Goal: Transaction & Acquisition: Download file/media

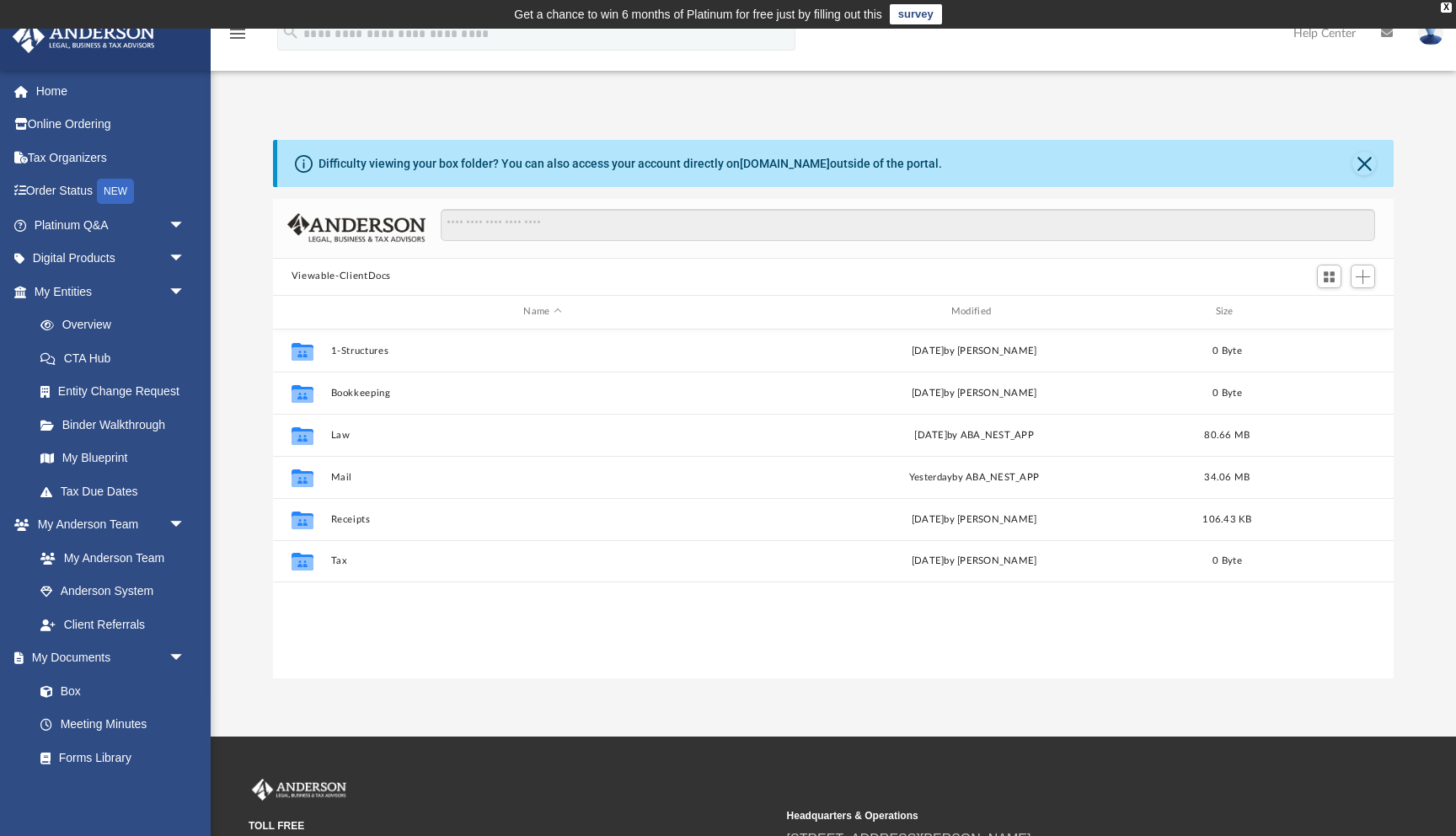
scroll to position [382, 1121]
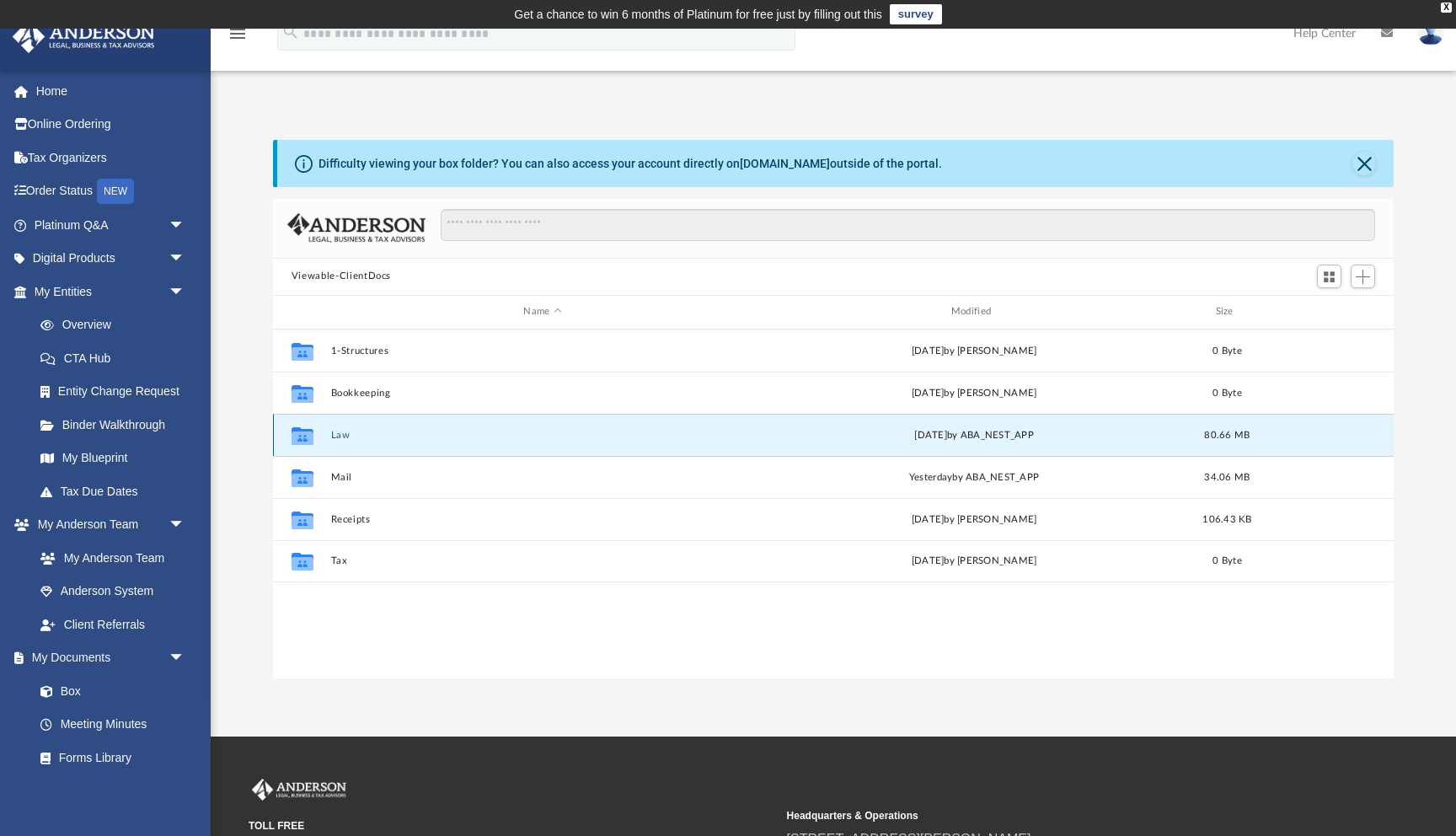
click at [341, 436] on button "Law" at bounding box center [542, 435] width 423 height 11
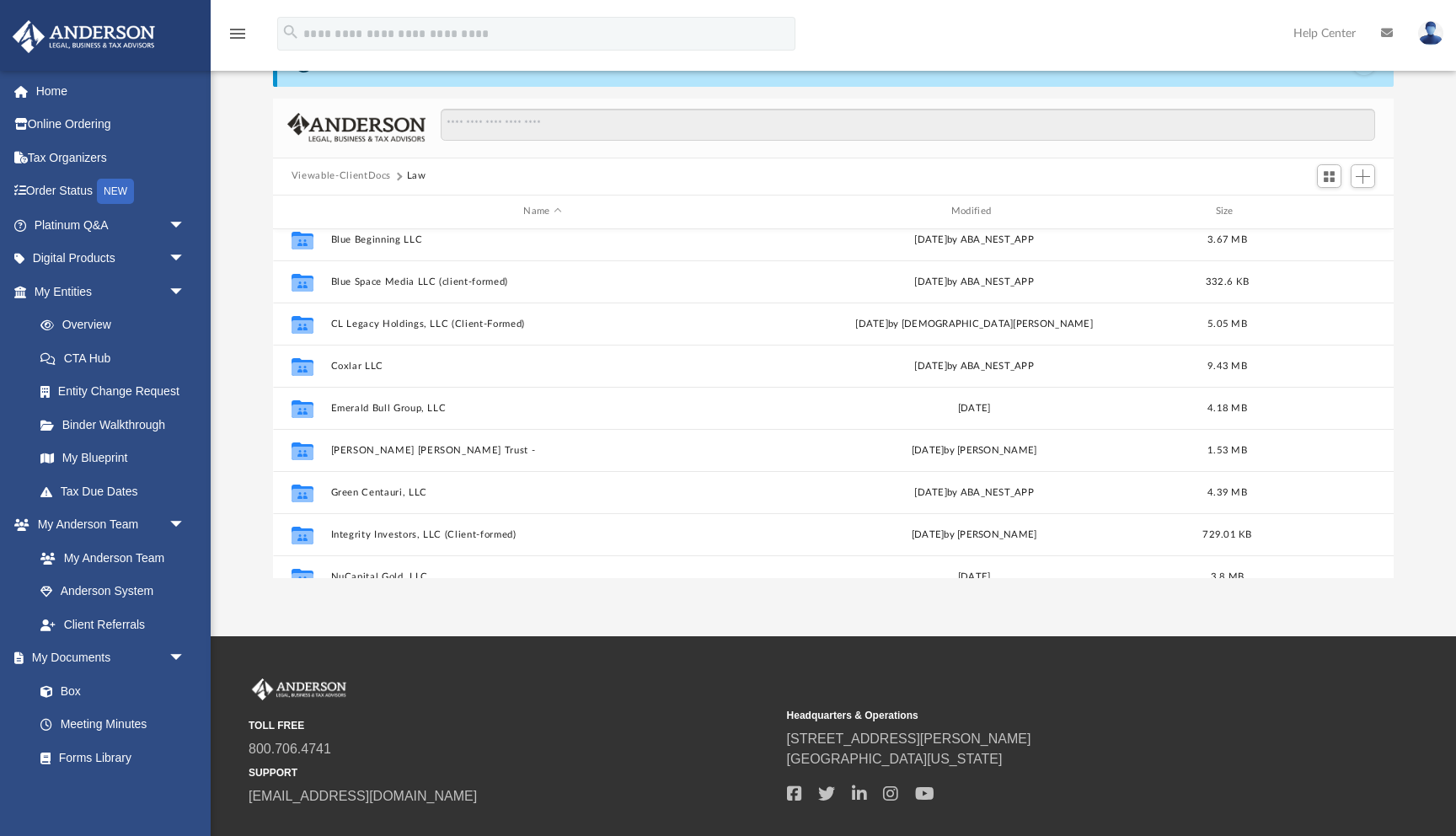
scroll to position [182, 0]
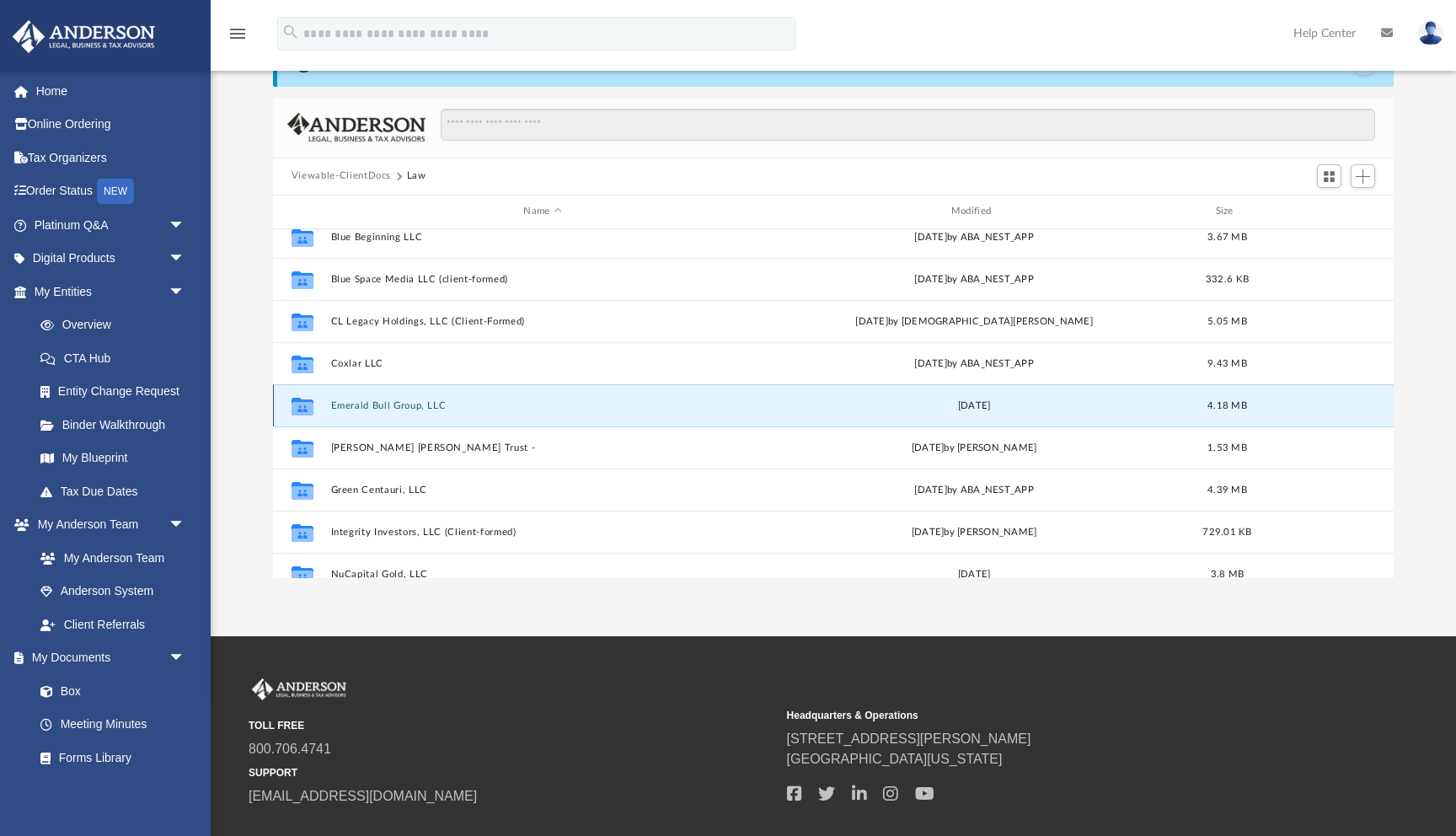
click at [395, 404] on button "Emerald Bull Group, LLC" at bounding box center [542, 406] width 423 height 11
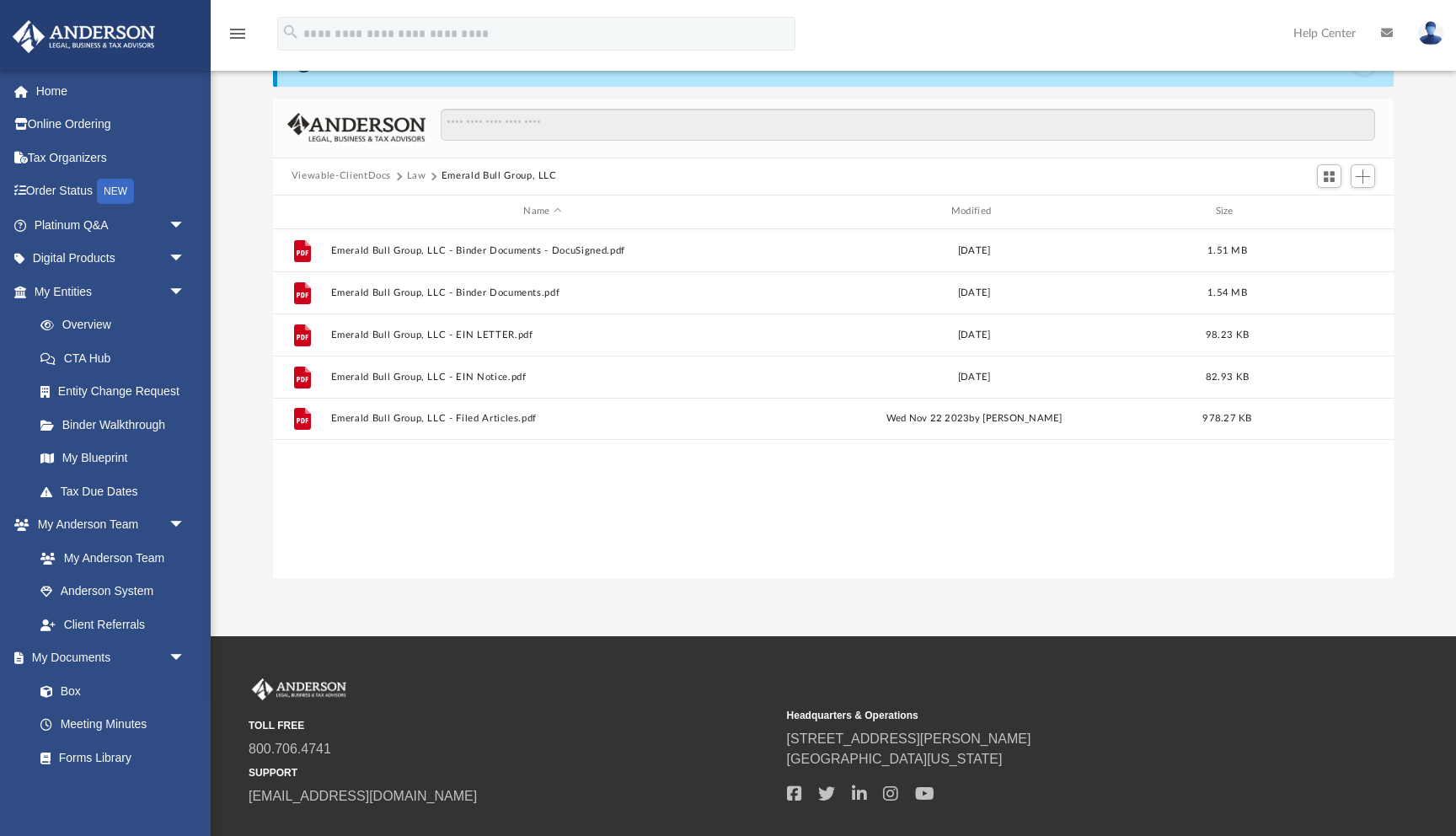
scroll to position [0, 0]
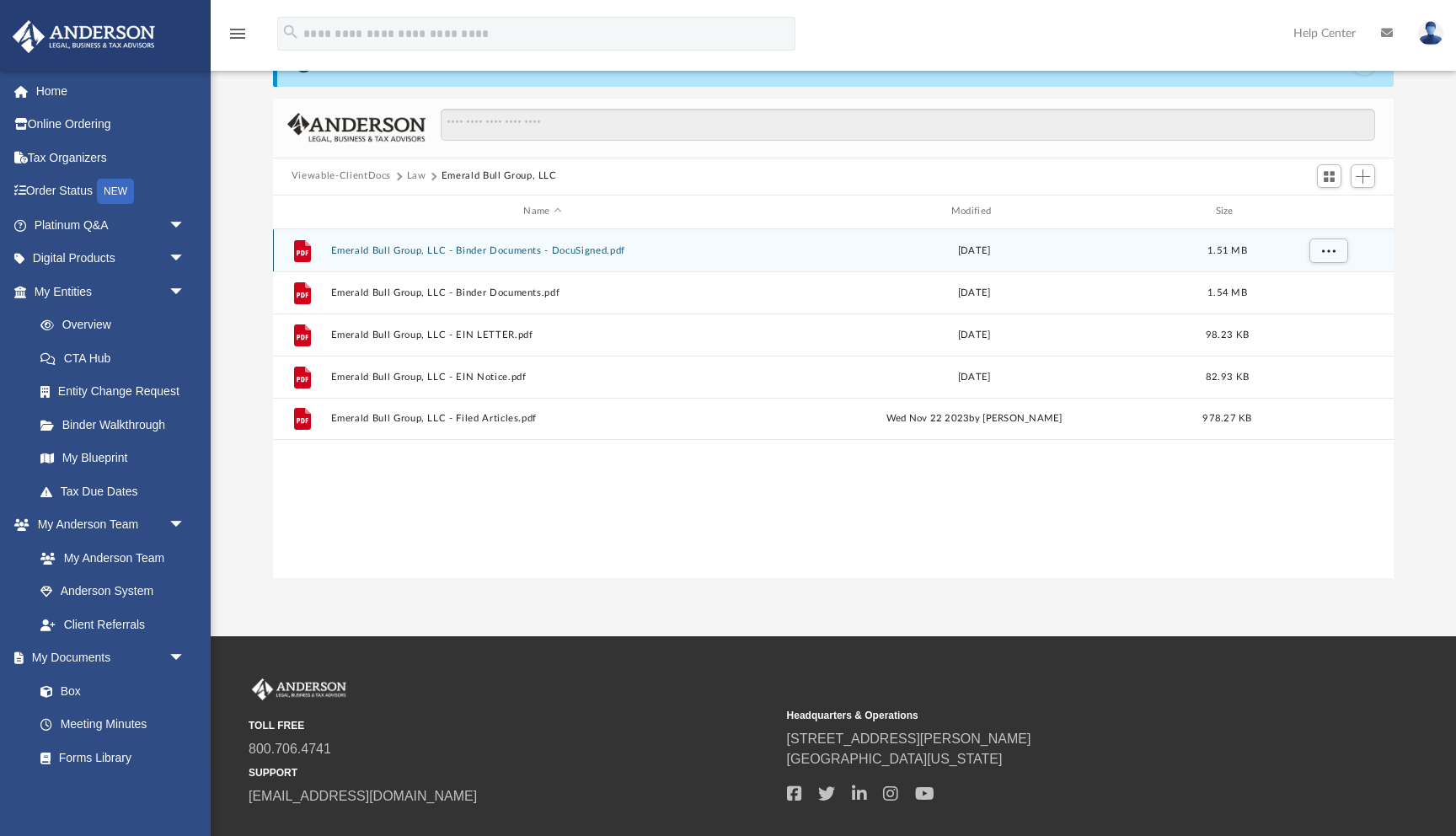
click at [515, 252] on button "Emerald Bull Group, LLC - Binder Documents - DocuSigned.pdf" at bounding box center [542, 250] width 423 height 11
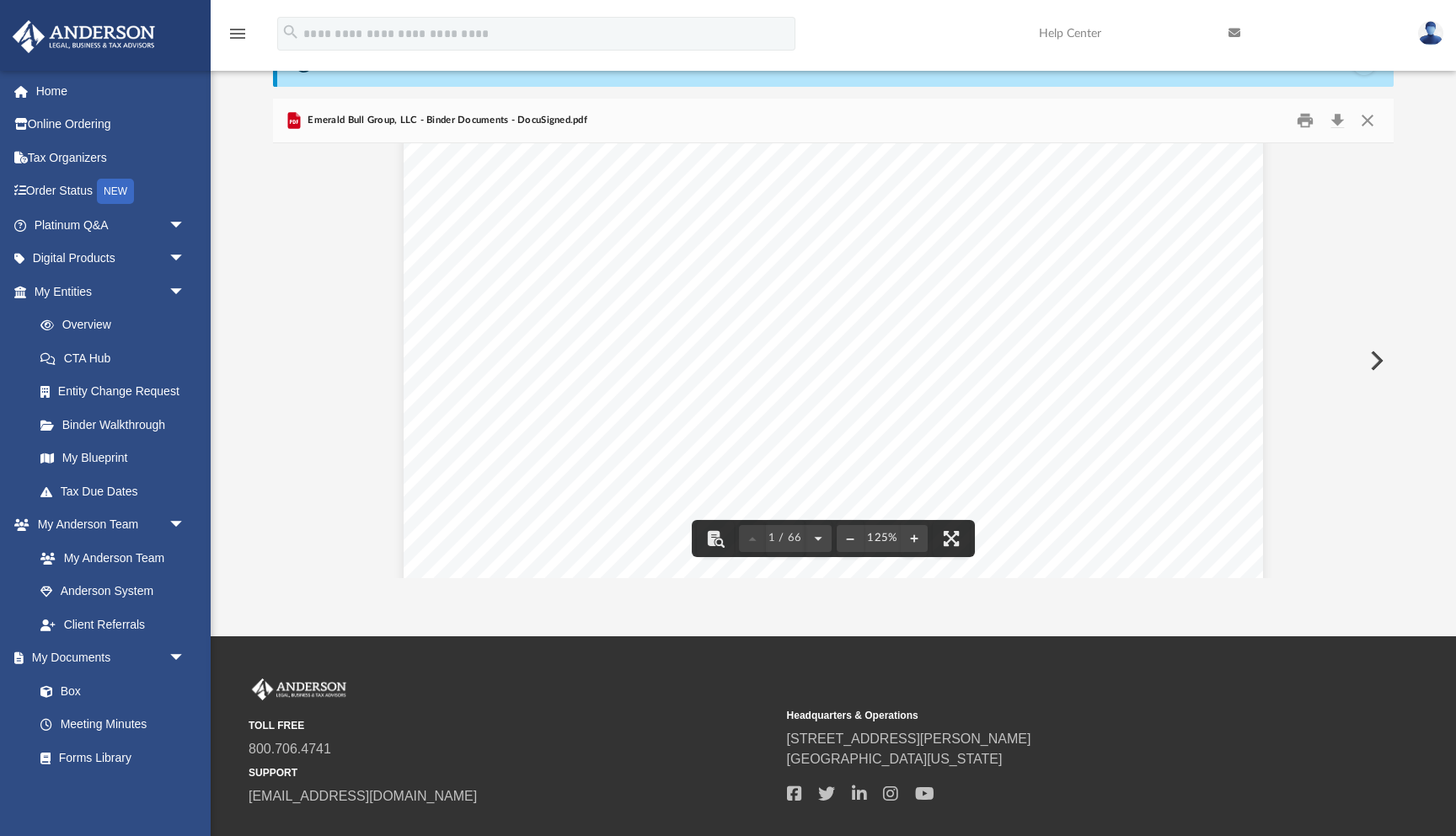
scroll to position [687, 0]
click at [1337, 119] on button "Download" at bounding box center [1337, 120] width 30 height 26
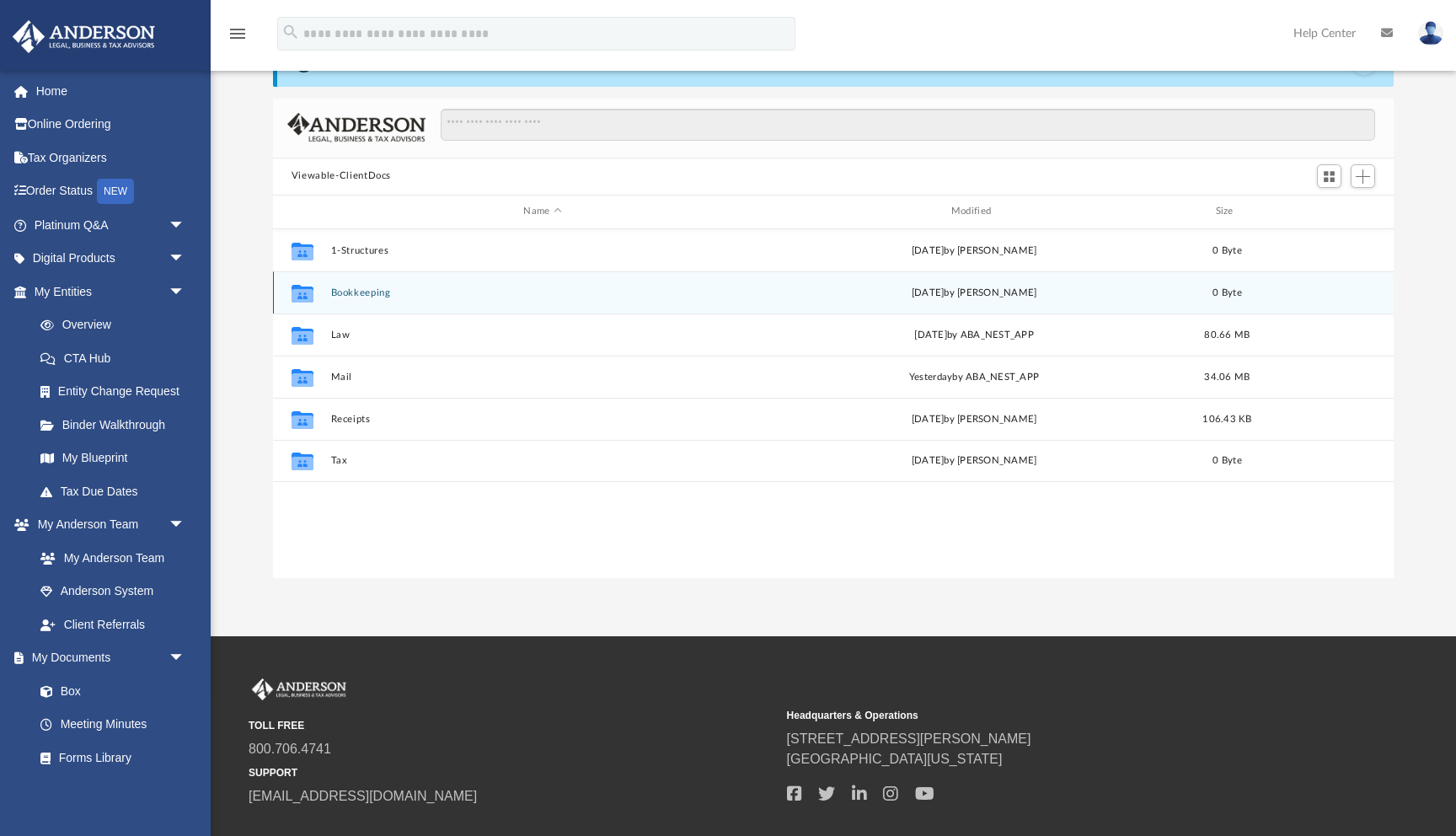
scroll to position [100, 0]
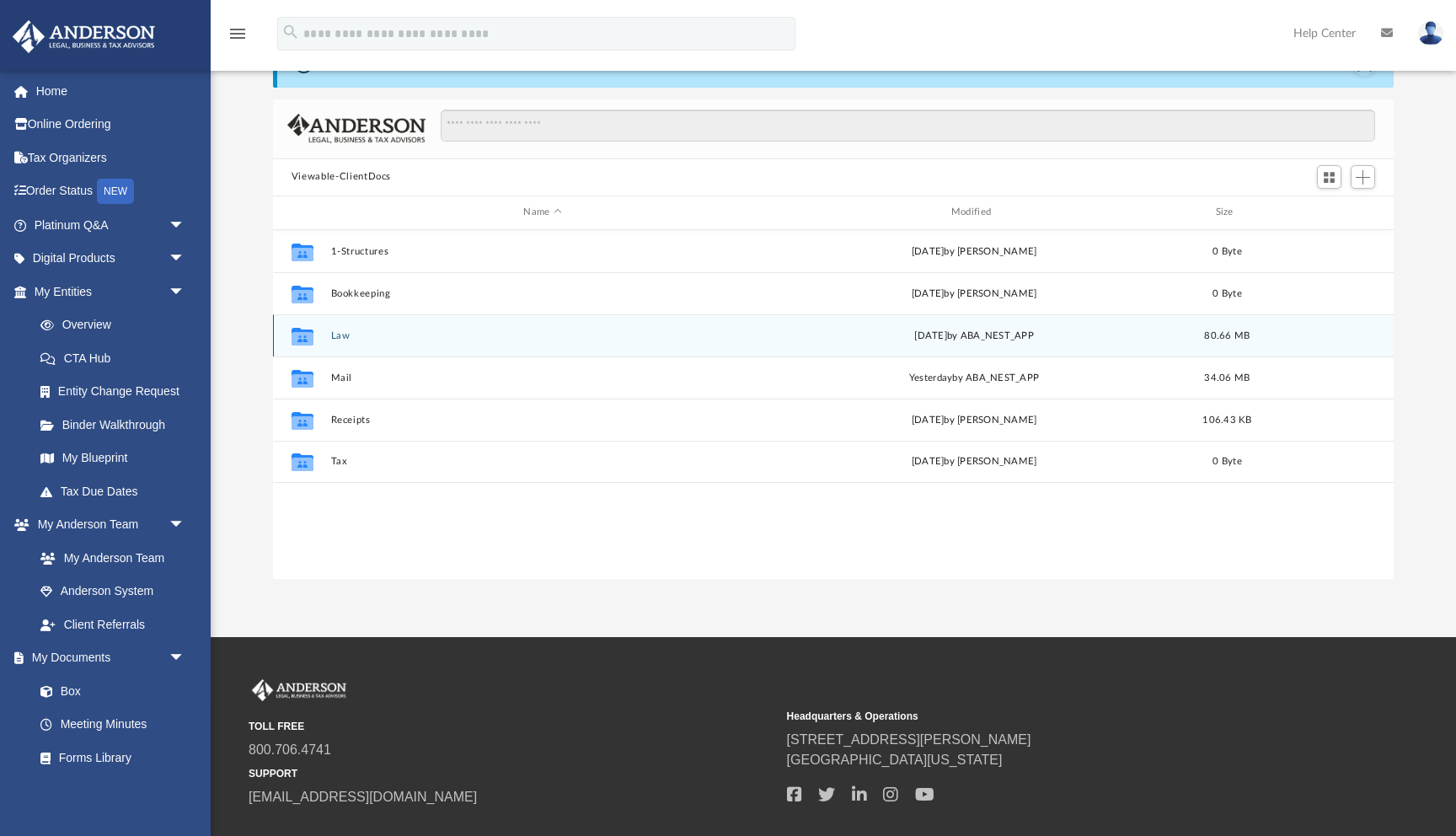
click at [345, 336] on button "Law" at bounding box center [542, 336] width 423 height 11
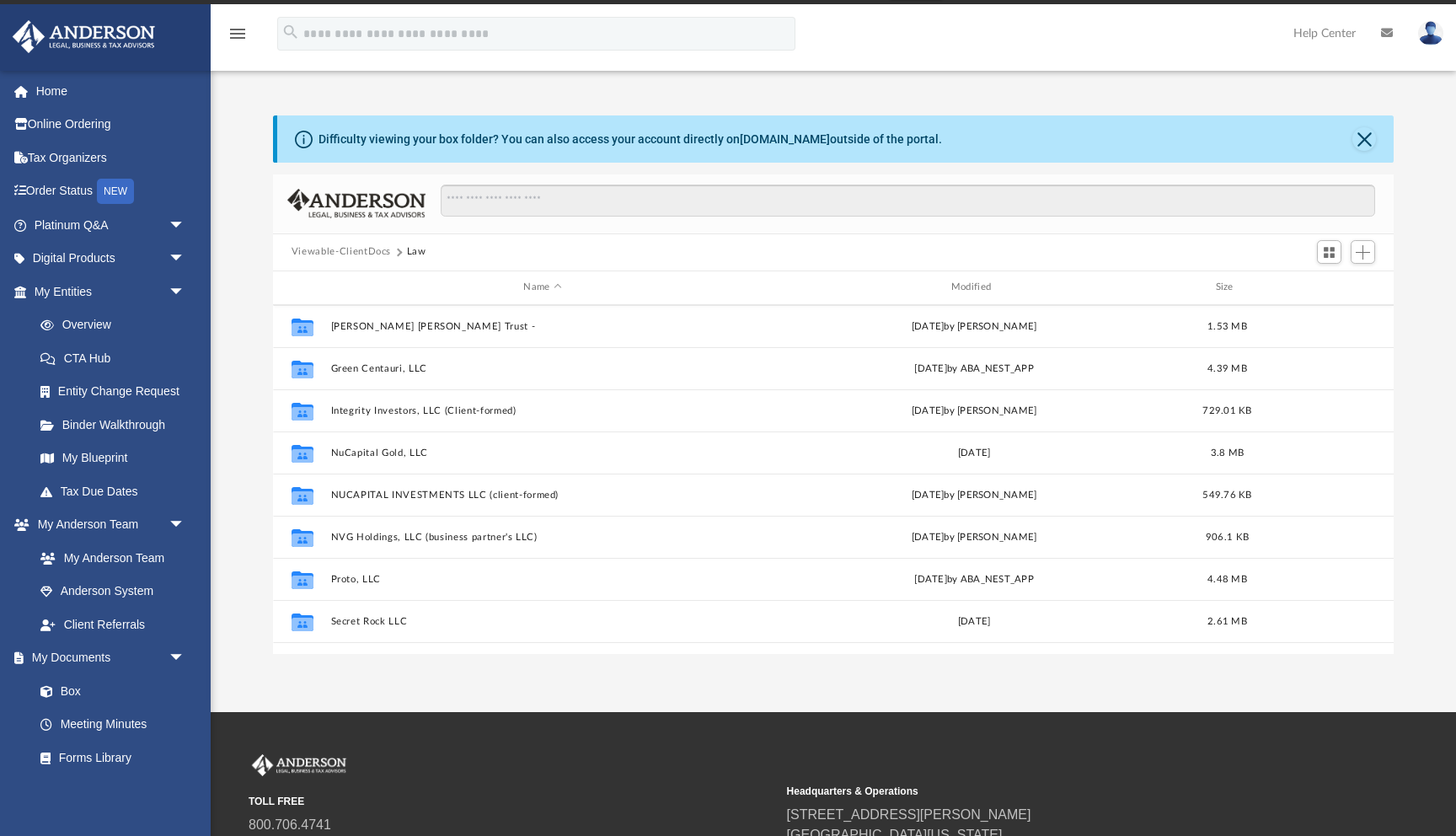
scroll to position [0, 0]
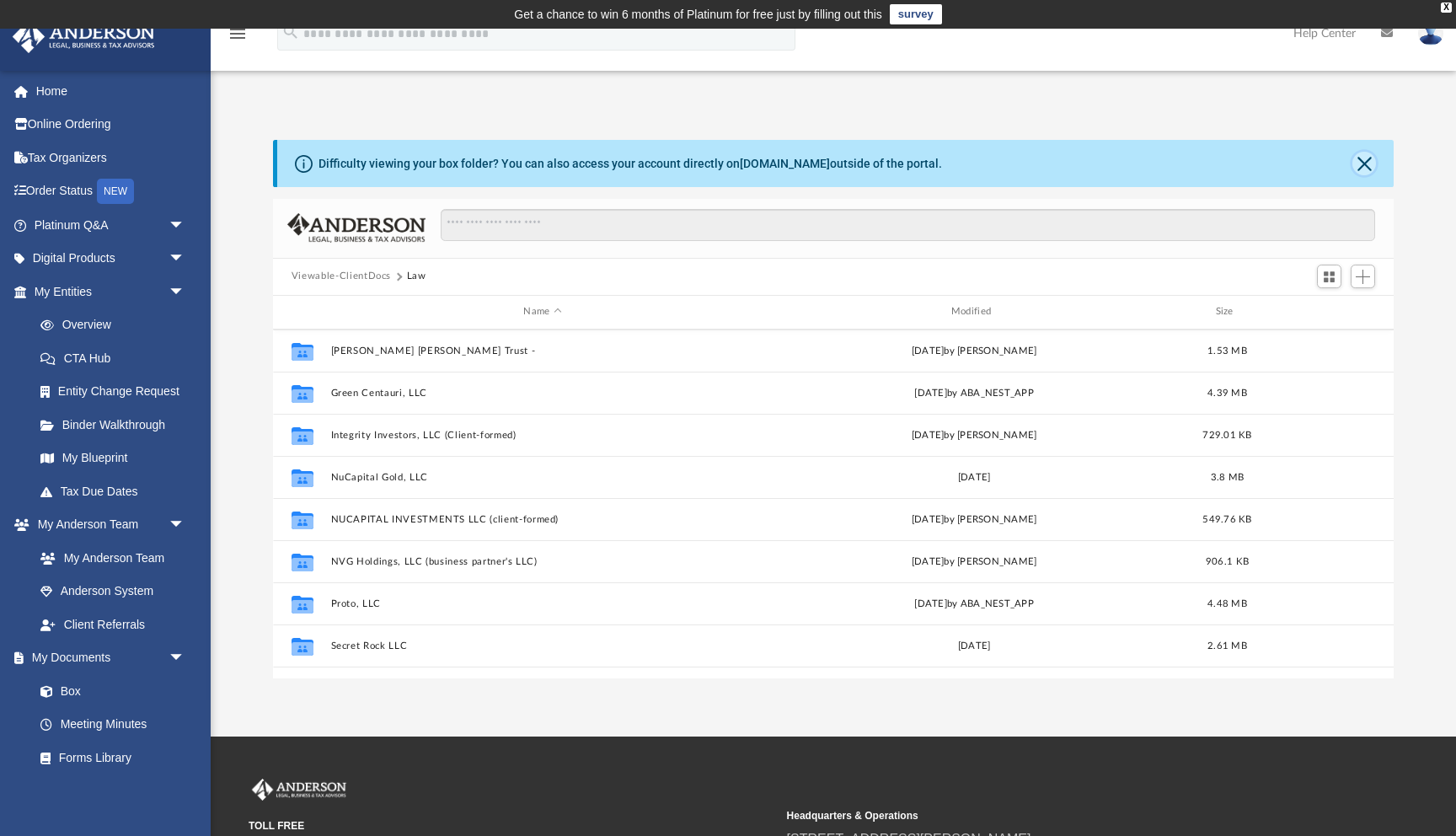
click at [1366, 165] on button "Close" at bounding box center [1364, 163] width 23 height 23
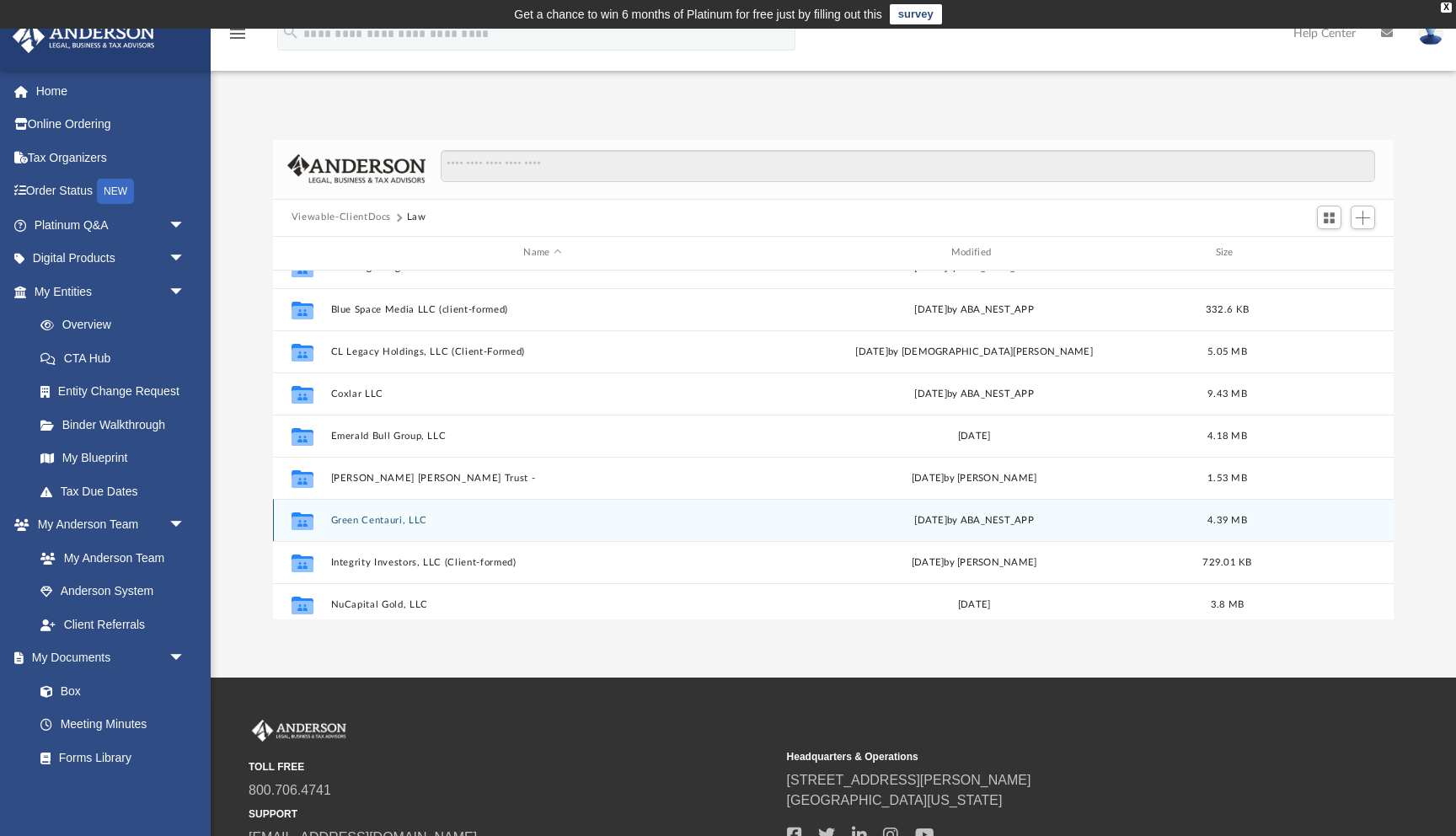
scroll to position [192, 0]
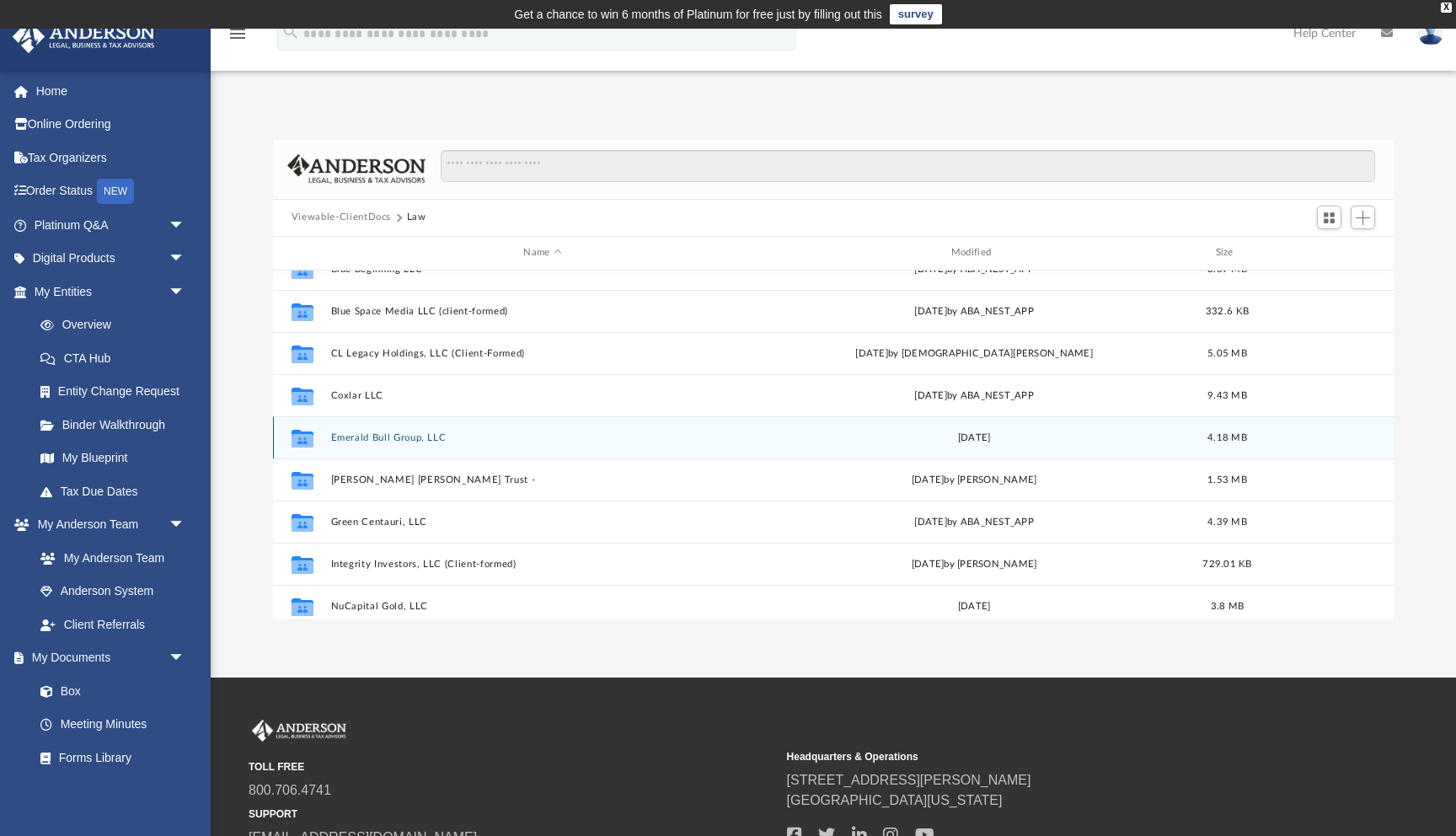
click at [397, 442] on div "Collaborated Folder Emerald Bull Group, LLC [DATE] 4.18 MB" at bounding box center [833, 437] width 1121 height 42
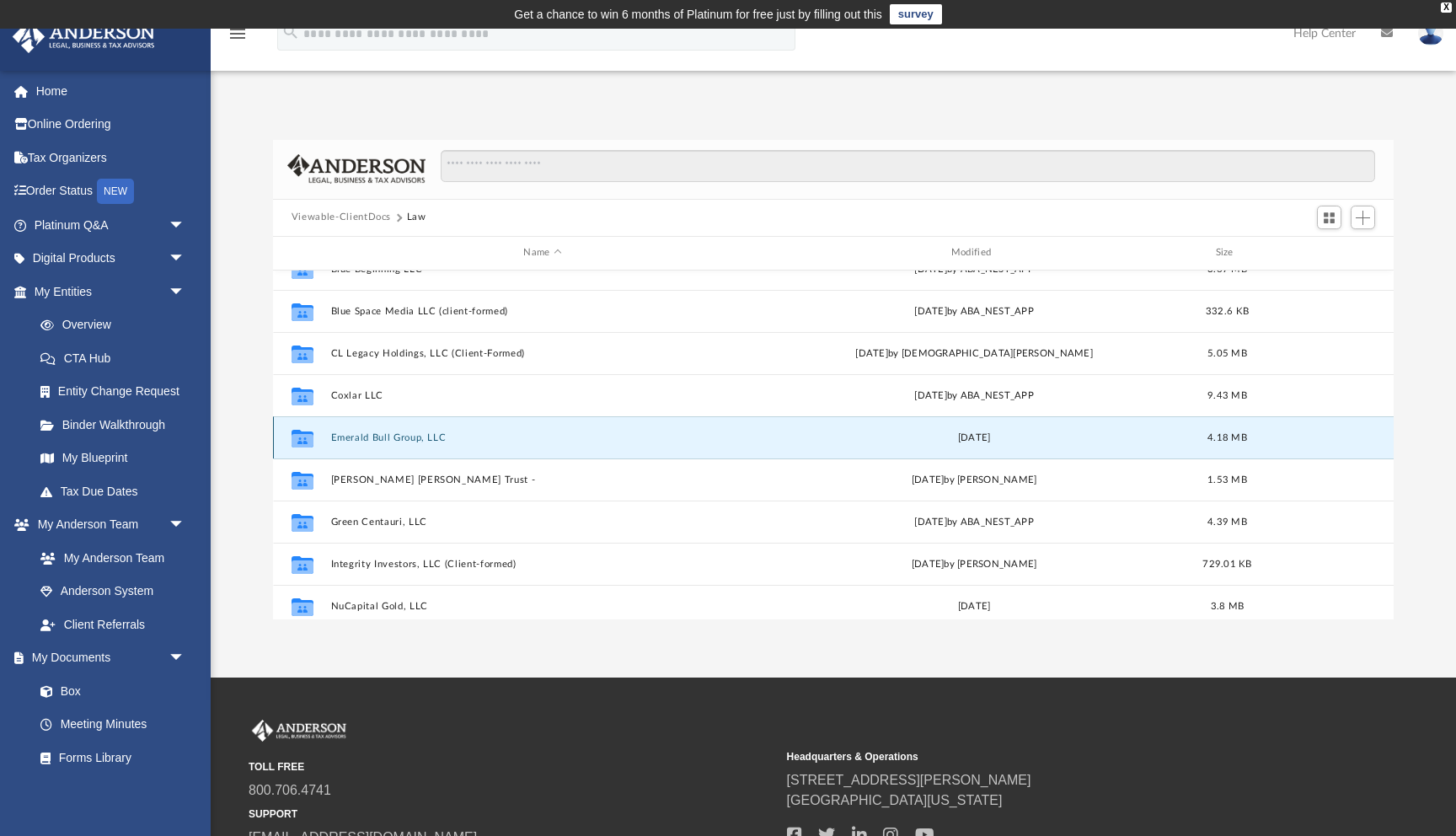
click at [399, 433] on button "Emerald Bull Group, LLC" at bounding box center [542, 437] width 423 height 11
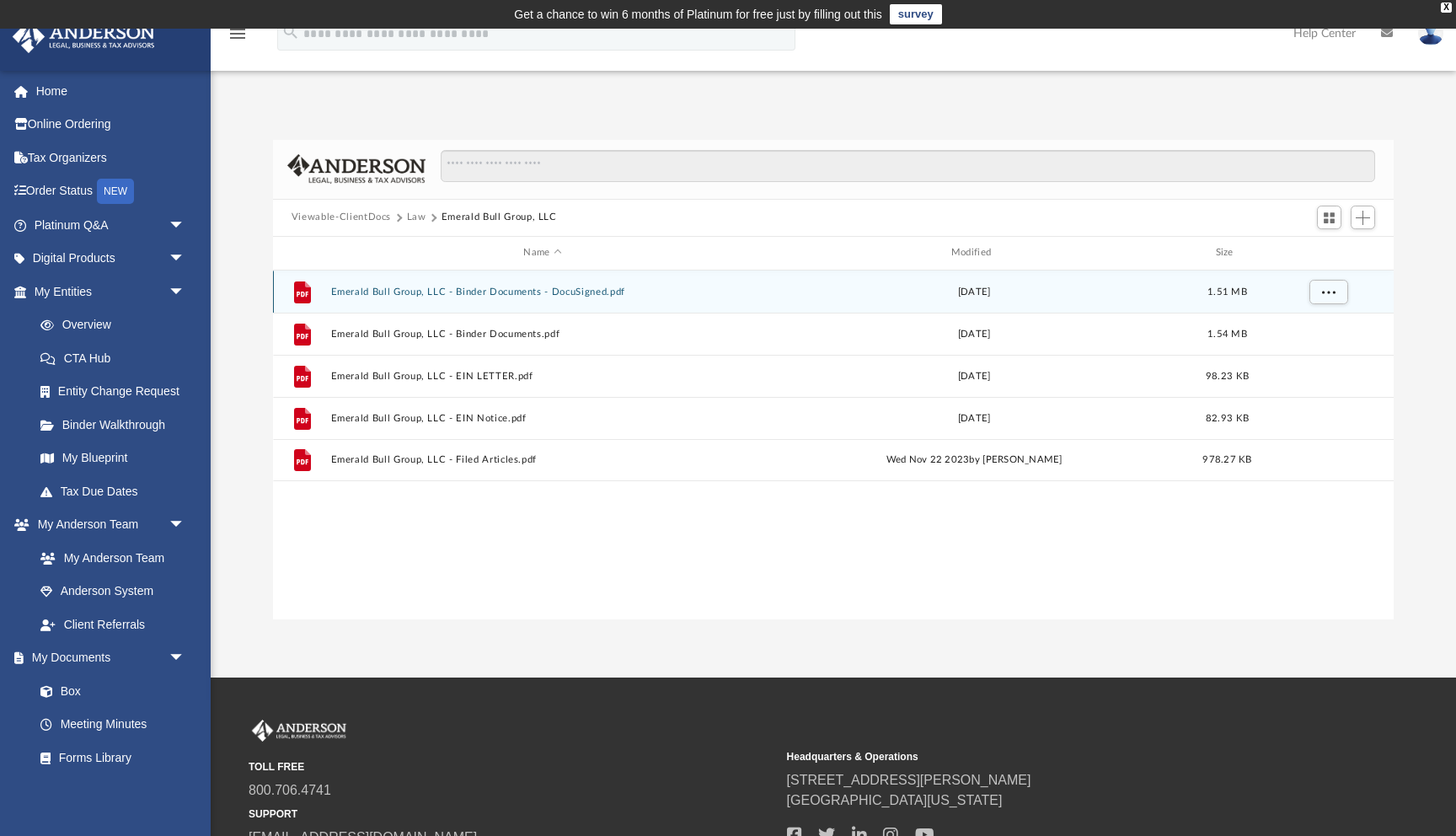
scroll to position [0, 0]
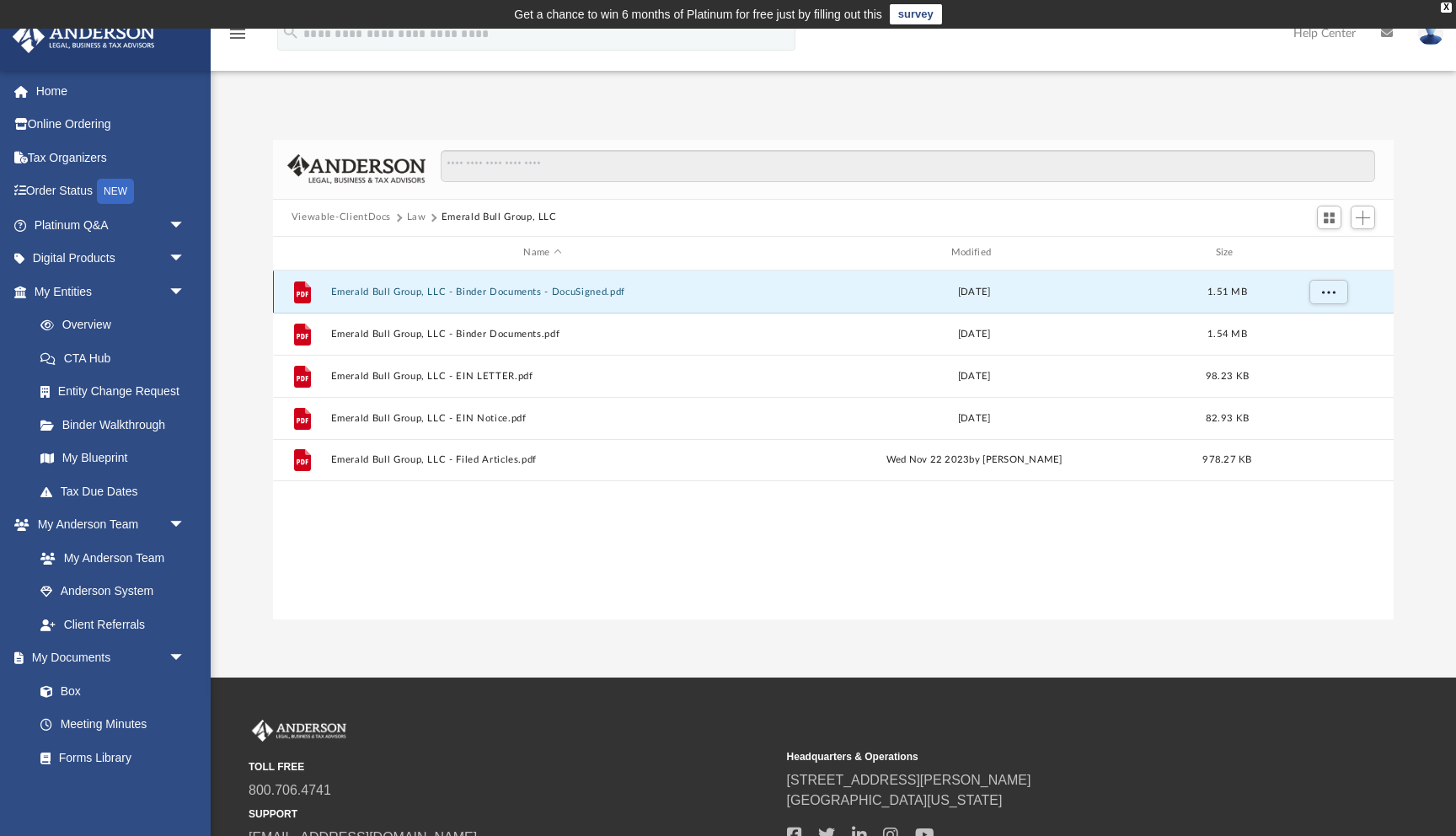
click at [492, 290] on button "Emerald Bull Group, LLC - Binder Documents - DocuSigned.pdf" at bounding box center [542, 292] width 423 height 11
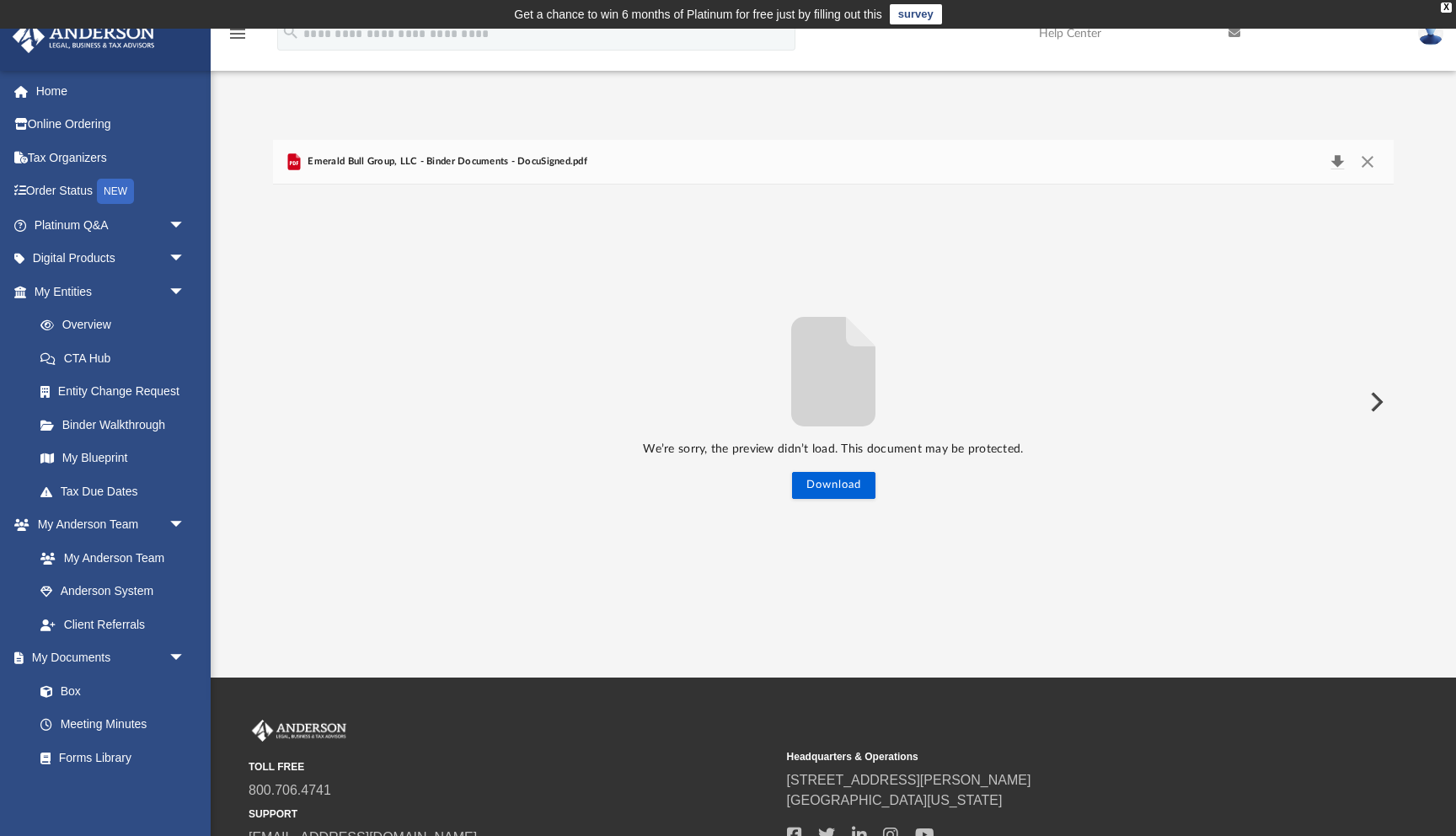
click at [1339, 162] on button "Download" at bounding box center [1337, 162] width 30 height 23
click at [1368, 157] on button "Close" at bounding box center [1368, 162] width 30 height 23
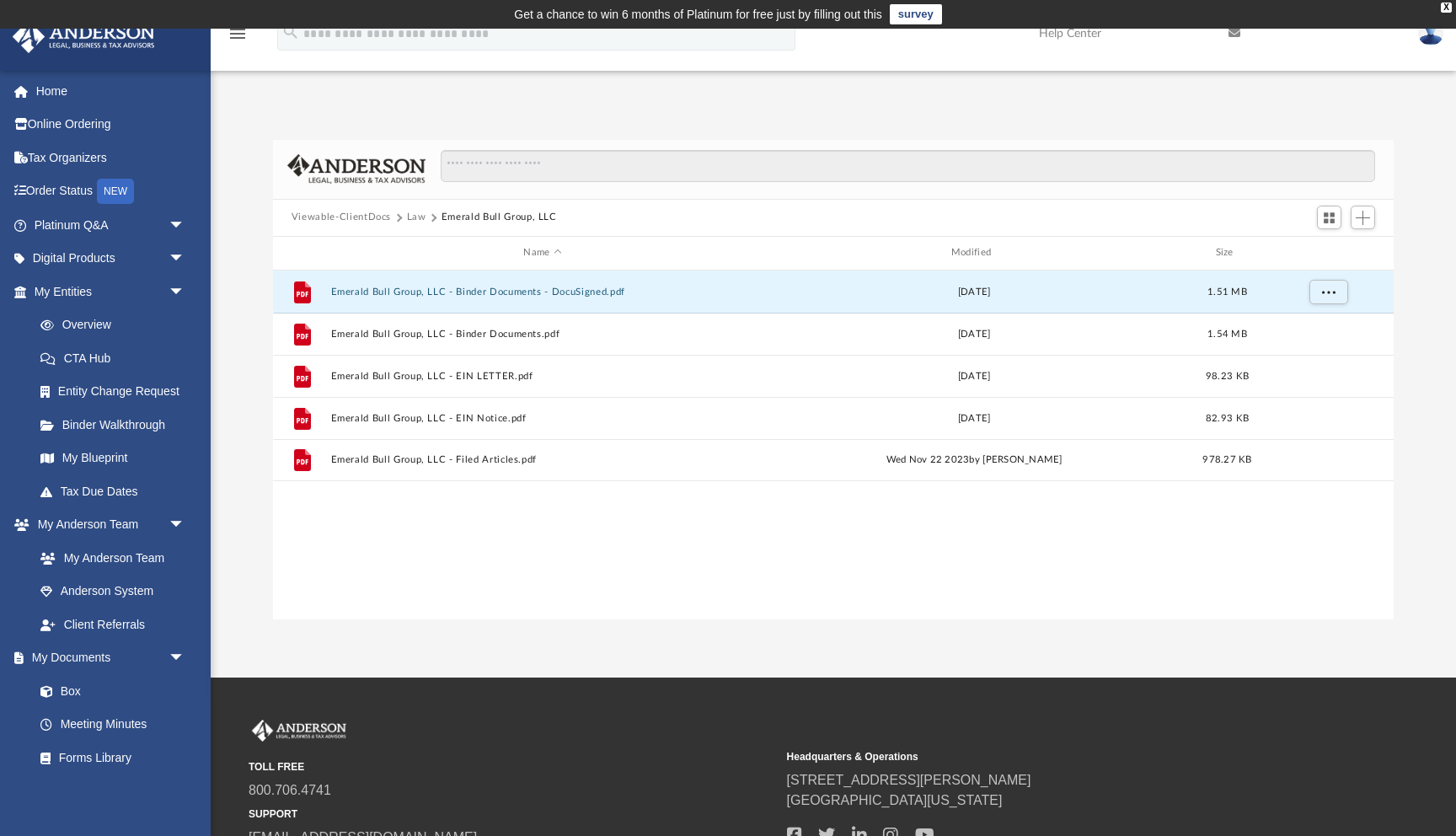
click at [416, 217] on button "Law" at bounding box center [417, 217] width 20 height 15
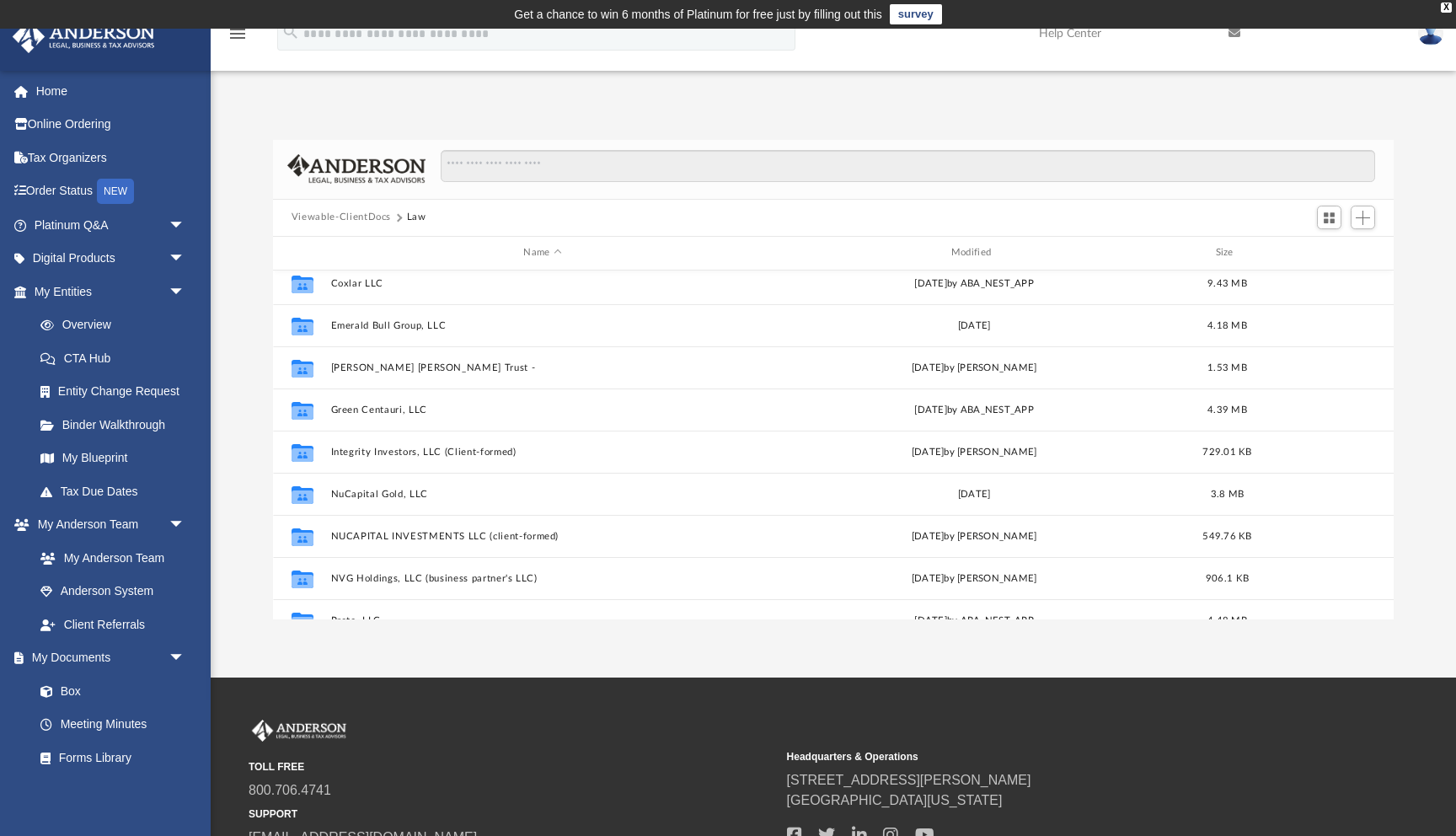
scroll to position [307, 0]
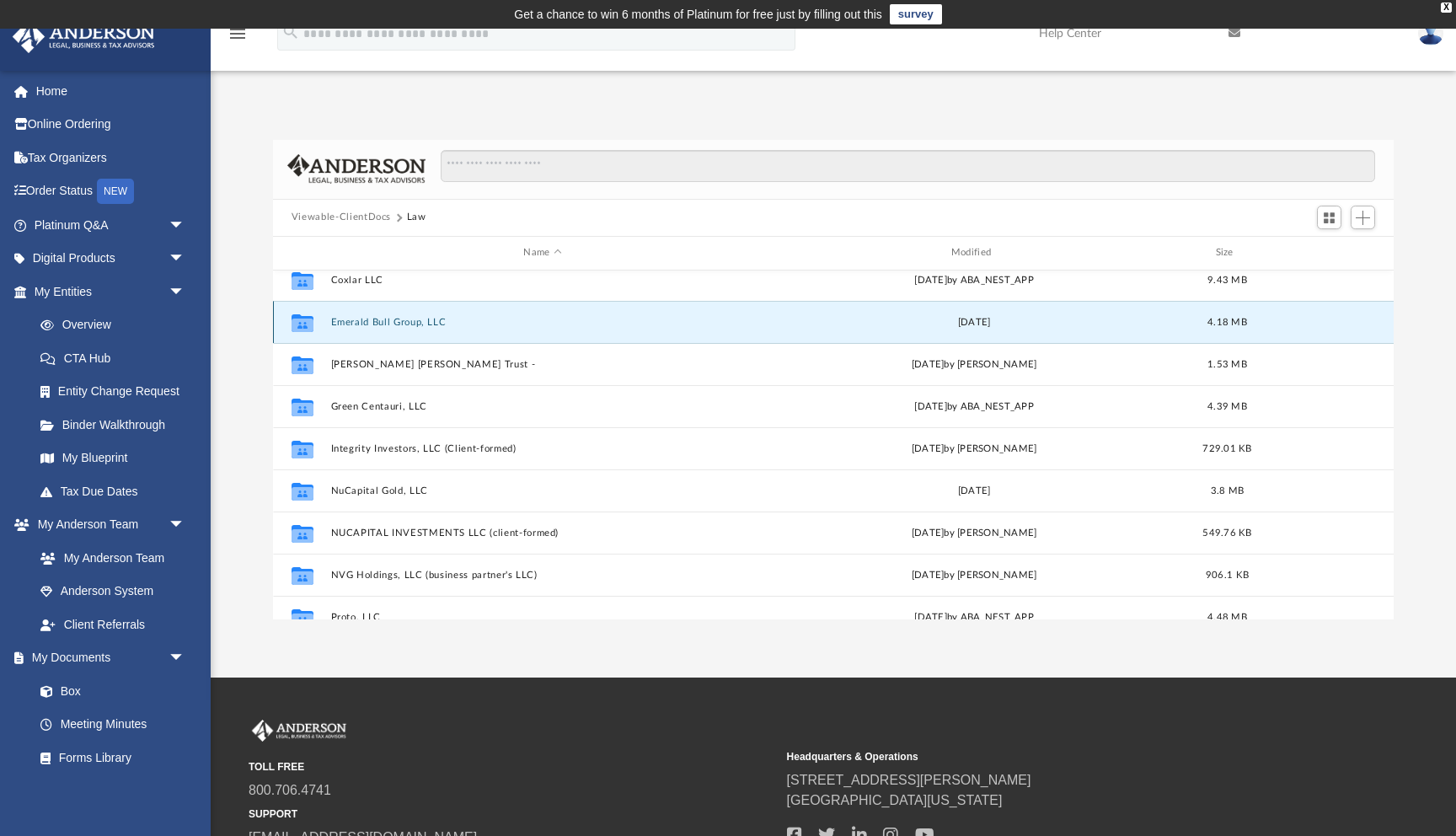
click at [416, 320] on button "Emerald Bull Group, LLC" at bounding box center [542, 322] width 423 height 11
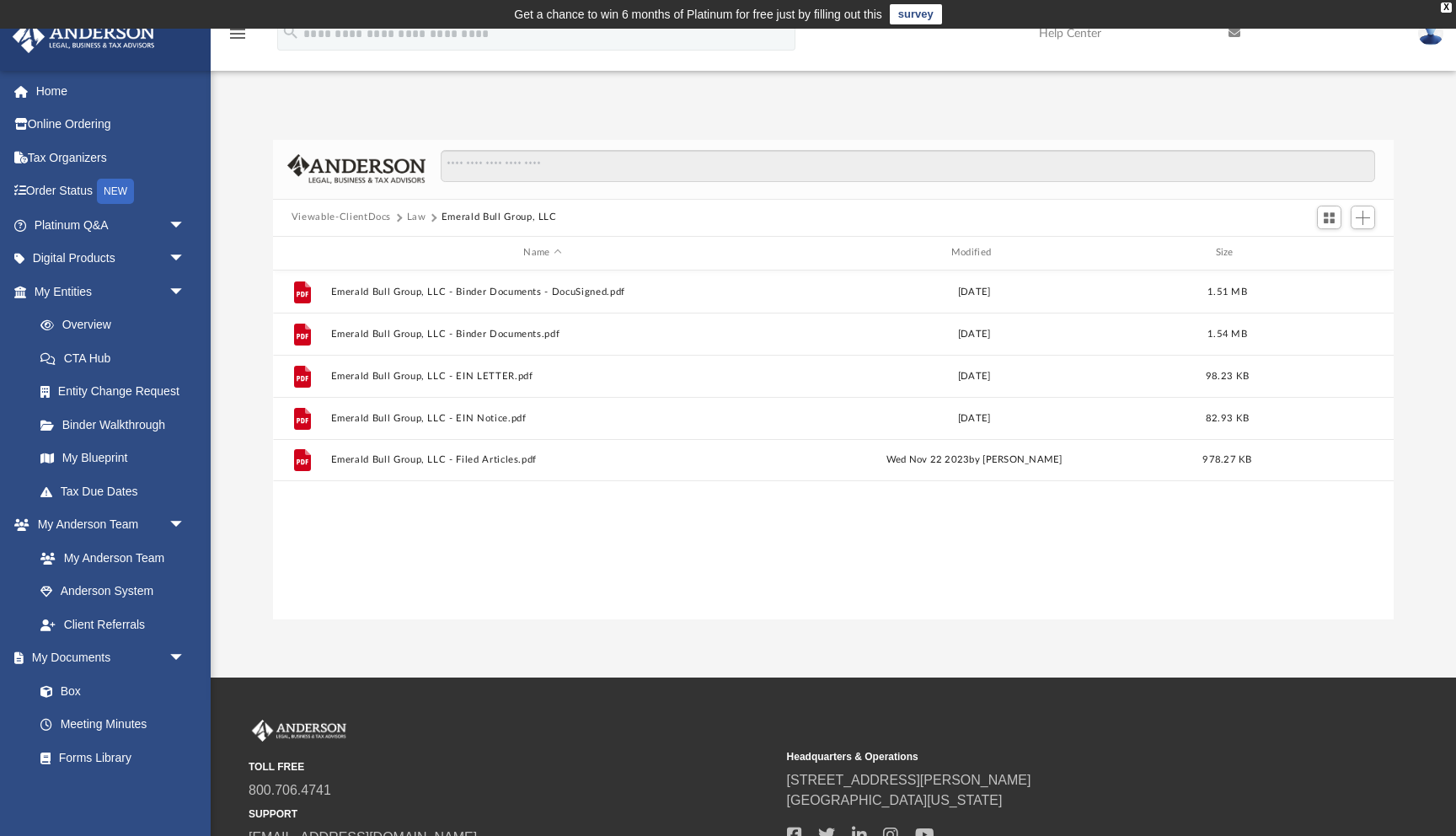
scroll to position [0, 0]
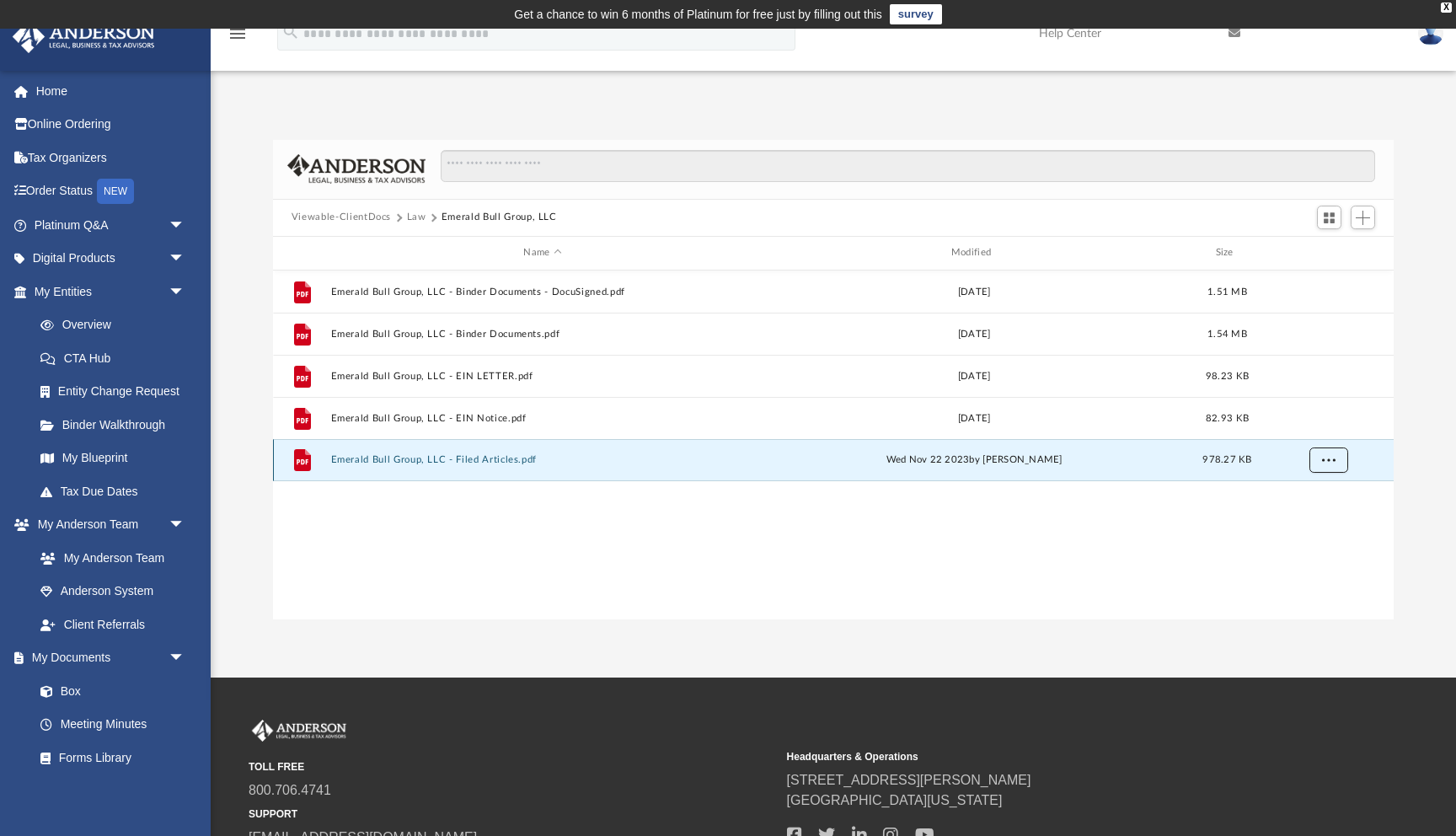
click at [1324, 455] on span "More options" at bounding box center [1328, 460] width 14 height 9
click at [1317, 521] on li "Download" at bounding box center [1313, 521] width 49 height 18
